Goal: Navigation & Orientation: Find specific page/section

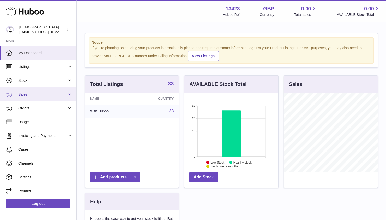
scroll to position [80, 94]
click at [47, 96] on span "Sales" at bounding box center [42, 94] width 49 height 5
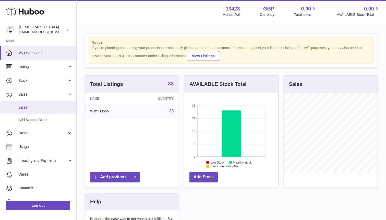
click at [40, 110] on link "Sales" at bounding box center [38, 107] width 76 height 12
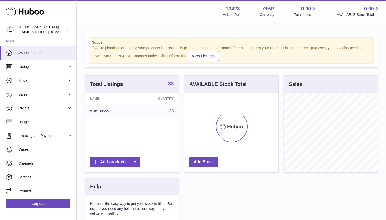
scroll to position [80, 94]
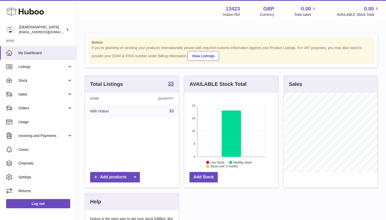
click at [40, 110] on span "Orders" at bounding box center [42, 108] width 49 height 5
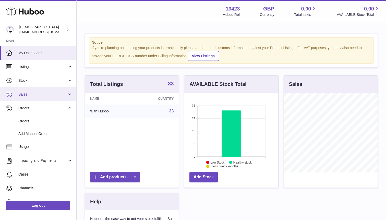
click at [35, 93] on span "Sales" at bounding box center [42, 94] width 49 height 5
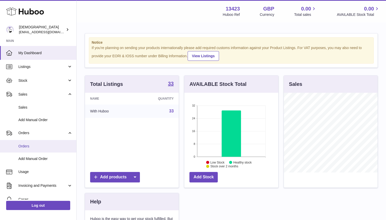
click at [32, 145] on span "Orders" at bounding box center [45, 146] width 54 height 5
